Goal: Task Accomplishment & Management: Manage account settings

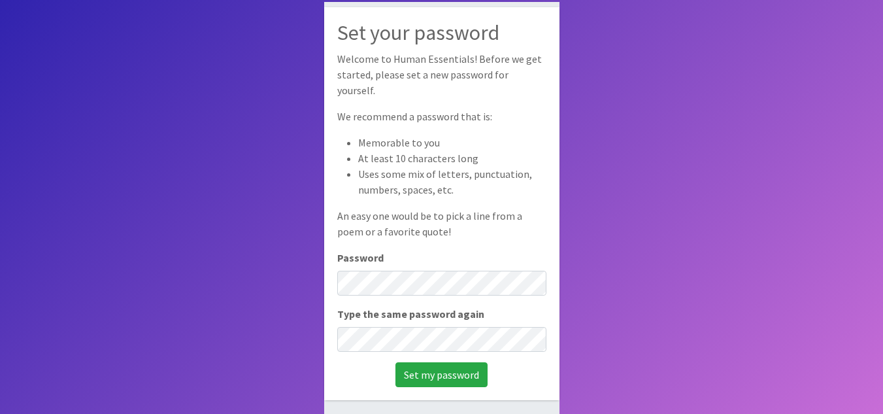
scroll to position [88, 0]
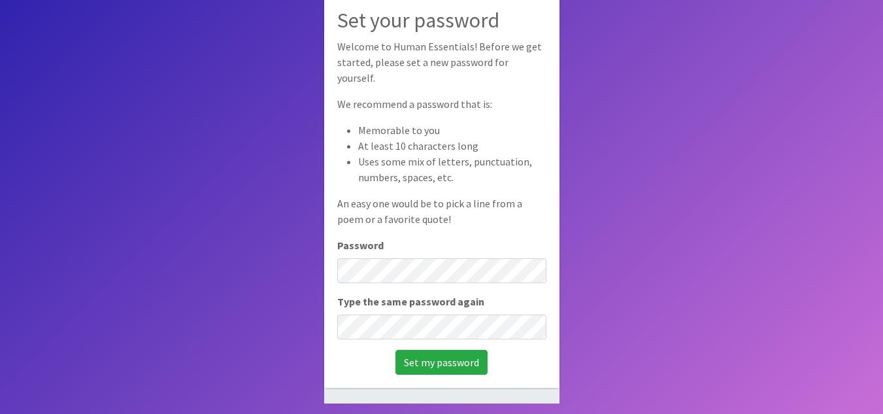
click at [694, 190] on body "Set your password Welcome to Human Essentials! Before we get started, please se…" at bounding box center [441, 163] width 883 height 502
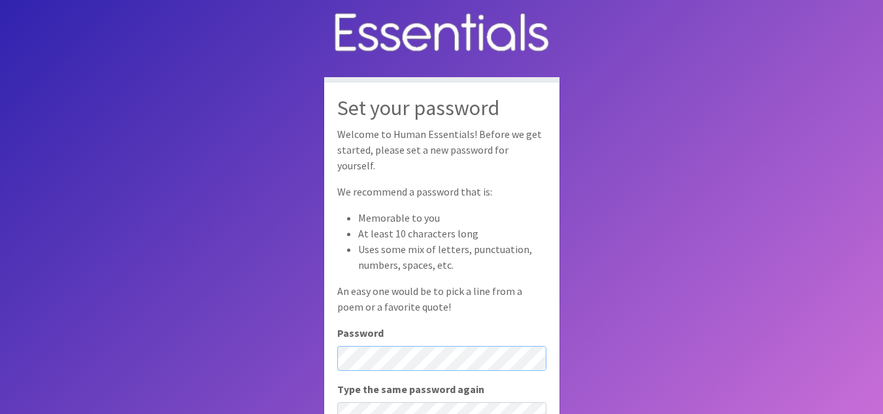
click at [365, 325] on div "Password" at bounding box center [441, 348] width 209 height 46
click at [710, 149] on body "Set your password Welcome to Human Essentials! Before we get started, please se…" at bounding box center [441, 251] width 883 height 502
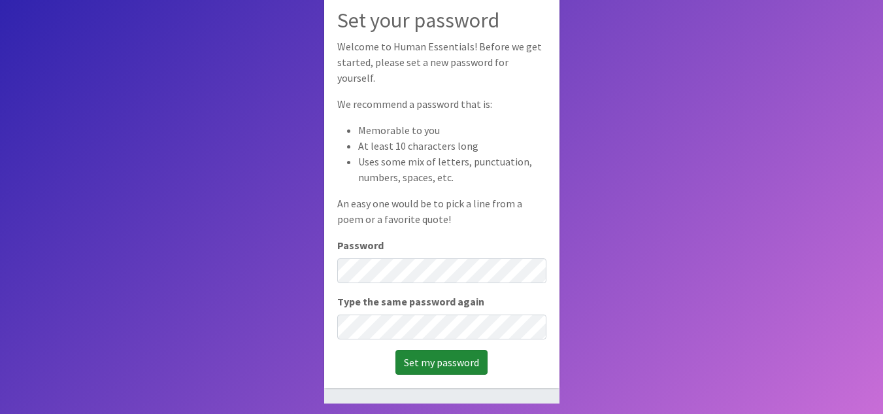
click at [444, 364] on input "Set my password" at bounding box center [442, 362] width 92 height 25
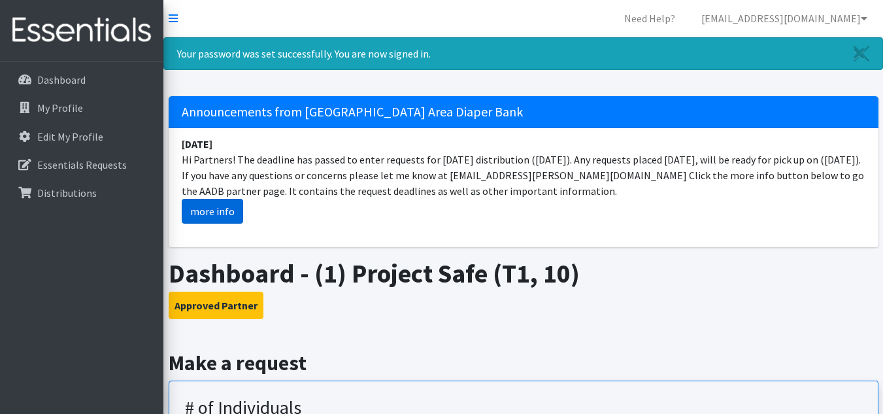
click at [213, 211] on link "more info" at bounding box center [212, 211] width 61 height 25
